Goal: Information Seeking & Learning: Learn about a topic

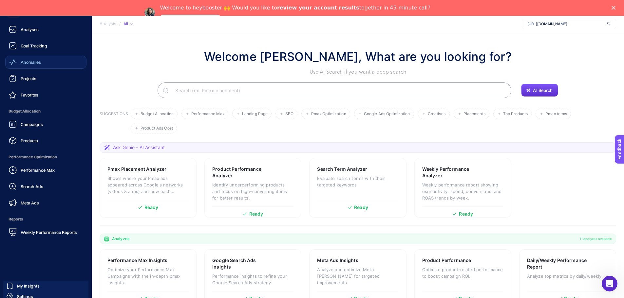
click at [27, 63] on span "Anomalies" at bounding box center [31, 62] width 20 height 5
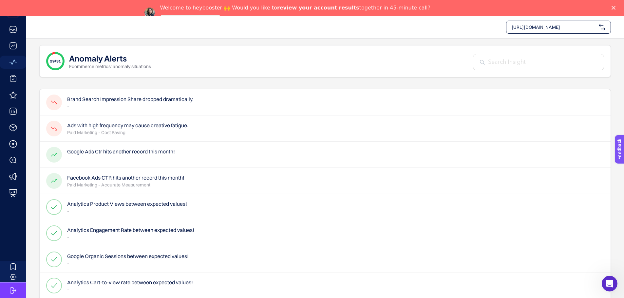
click at [125, 102] on h4 "Brand Search Impression Share dropped dramatically." at bounding box center [130, 99] width 126 height 8
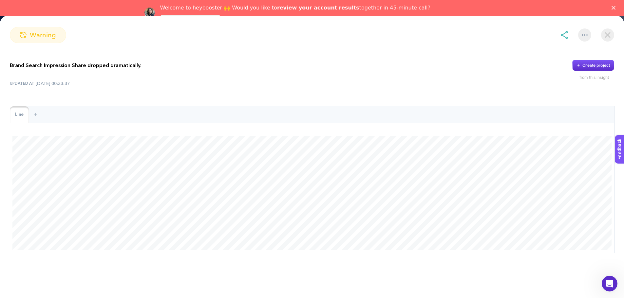
click at [605, 34] on img at bounding box center [607, 34] width 13 height 13
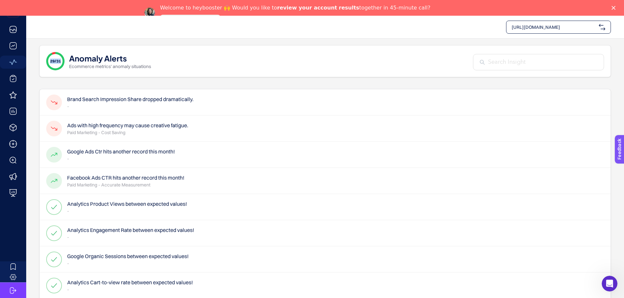
drag, startPoint x: 48, startPoint y: 62, endPoint x: 60, endPoint y: 62, distance: 11.2
click at [60, 62] on div "29/31" at bounding box center [55, 61] width 18 height 18
drag, startPoint x: 204, startPoint y: 101, endPoint x: 65, endPoint y: 98, distance: 139.3
click at [65, 98] on div "Brand Search Impression Share dropped dramatically. -" at bounding box center [325, 102] width 571 height 26
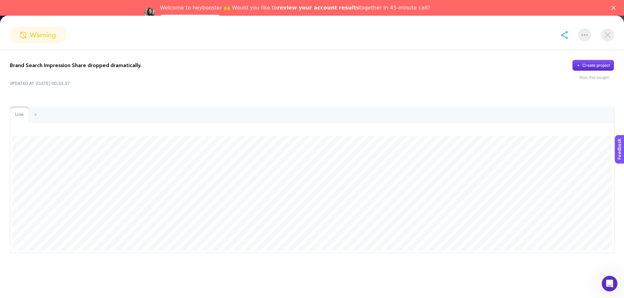
click at [606, 35] on img at bounding box center [607, 34] width 13 height 13
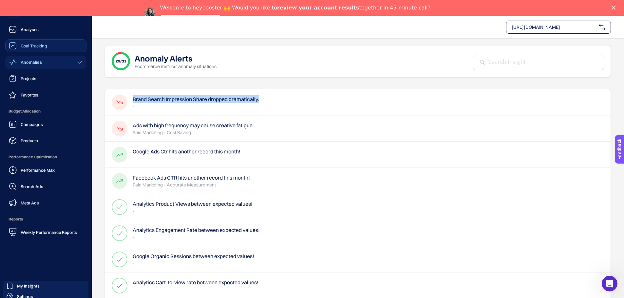
click at [34, 50] on link "Goal Tracking" at bounding box center [45, 45] width 81 height 13
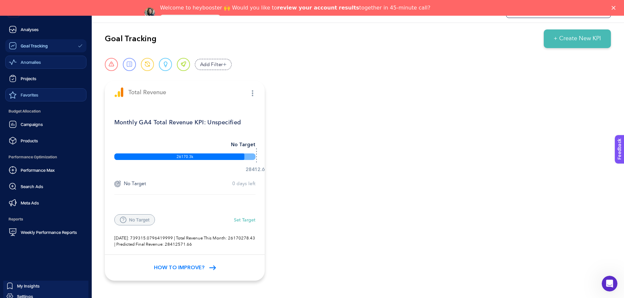
scroll to position [16, 0]
click at [50, 123] on link "Campaigns" at bounding box center [45, 124] width 81 height 13
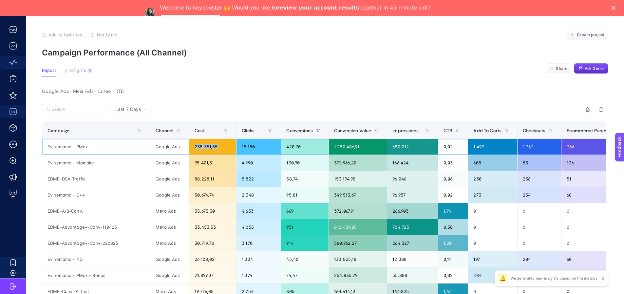
drag, startPoint x: 191, startPoint y: 145, endPoint x: 165, endPoint y: 143, distance: 26.3
click at [189, 143] on div "235.351,55" at bounding box center [212, 147] width 47 height 16
drag, startPoint x: 124, startPoint y: 94, endPoint x: 44, endPoint y: 93, distance: 80.6
click at [44, 93] on div "Google Ads - Meta Ads - Criteo - RTB" at bounding box center [324, 91] width 575 height 9
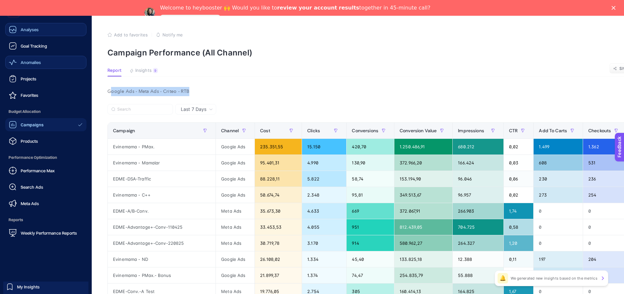
click at [14, 28] on icon at bounding box center [13, 30] width 8 height 8
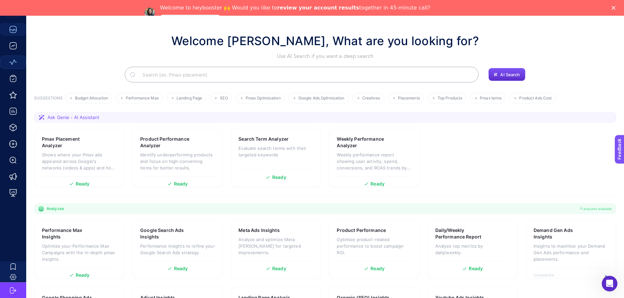
click at [151, 71] on input "Search" at bounding box center [305, 75] width 336 height 18
click at [103, 66] on div "Welcome [PERSON_NAME], What are you looking for? Use AI Search if you want a de…" at bounding box center [325, 57] width 582 height 50
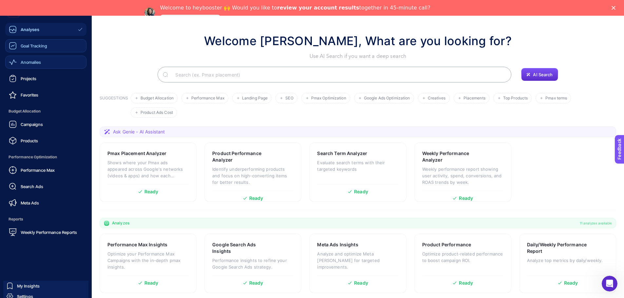
click at [18, 47] on div "Goal Tracking" at bounding box center [28, 46] width 38 height 8
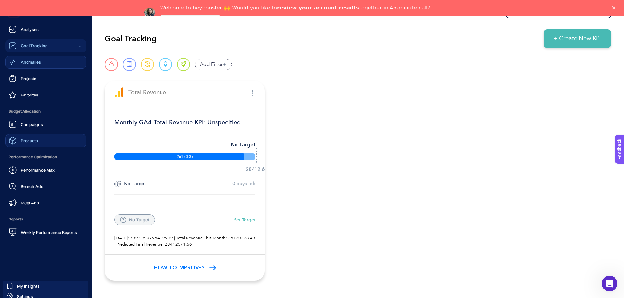
click at [44, 140] on link "Products" at bounding box center [45, 140] width 81 height 13
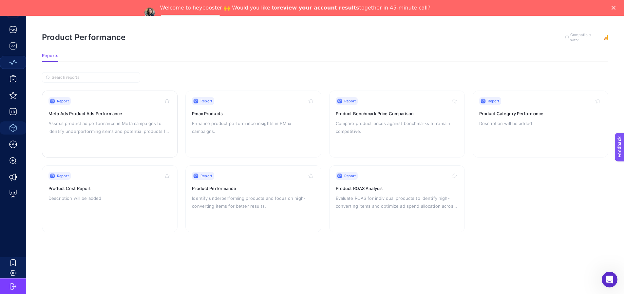
click at [115, 137] on div "Report Meta Ads Product Ads Performance Assess product ad performance in Meta c…" at bounding box center [109, 124] width 123 height 54
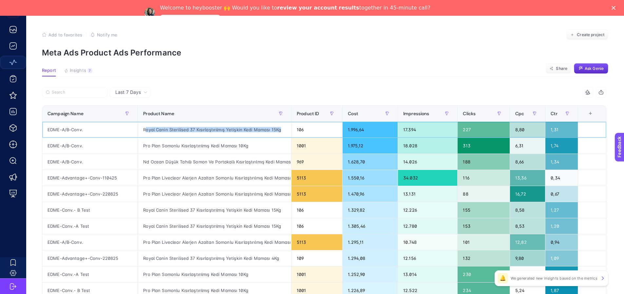
drag, startPoint x: 146, startPoint y: 129, endPoint x: 282, endPoint y: 125, distance: 136.7
click at [282, 125] on div "Royal Canin Sterilised 37 Kısırlaştırılmış Yetişkin Kedi Maması 15Kg" at bounding box center [214, 130] width 153 height 16
click at [272, 87] on div at bounding box center [183, 94] width 282 height 14
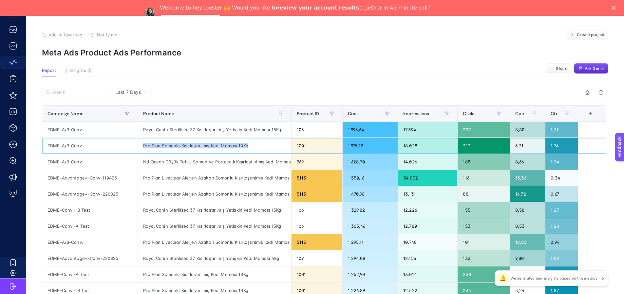
drag, startPoint x: 256, startPoint y: 147, endPoint x: 144, endPoint y: 148, distance: 112.7
click at [144, 148] on div "Pro Plan Somonlu Kısırlaştırılmış Kedi Maması 10Kg" at bounding box center [214, 146] width 153 height 16
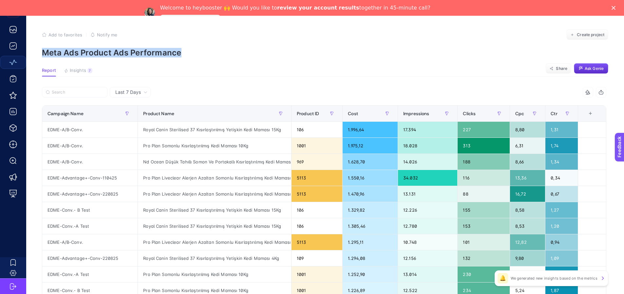
drag, startPoint x: 188, startPoint y: 55, endPoint x: 43, endPoint y: 52, distance: 145.5
click at [43, 52] on p "Meta Ads Product Ads Performance" at bounding box center [325, 52] width 566 height 9
click at [192, 55] on p "Meta Ads Product Ads Performance" at bounding box center [325, 52] width 566 height 9
drag, startPoint x: 181, startPoint y: 52, endPoint x: 43, endPoint y: 55, distance: 138.3
click at [43, 55] on p "Meta Ads Product Ads Performance" at bounding box center [325, 52] width 566 height 9
